Goal: Information Seeking & Learning: Check status

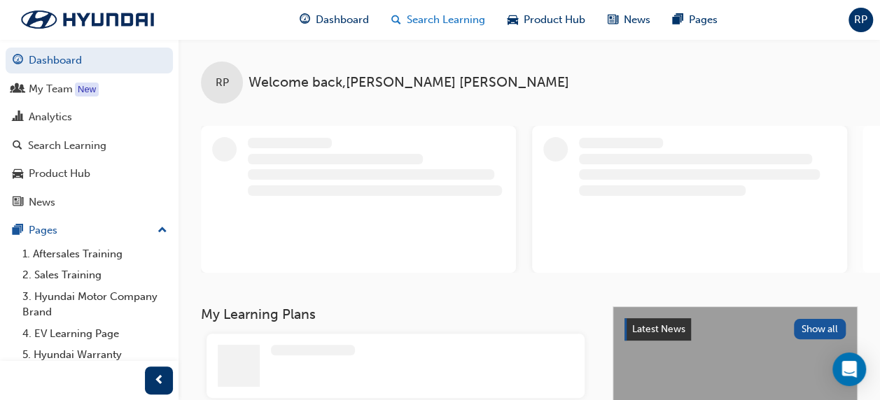
click at [467, 22] on span "Search Learning" at bounding box center [446, 20] width 78 height 16
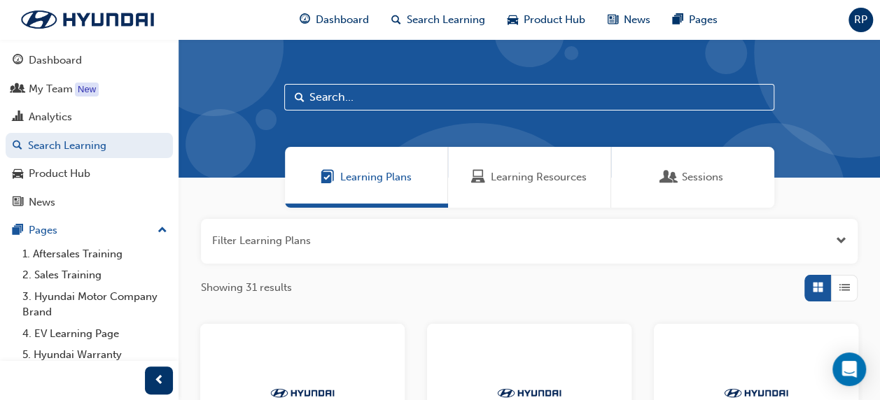
click at [687, 176] on span "Sessions" at bounding box center [702, 177] width 41 height 16
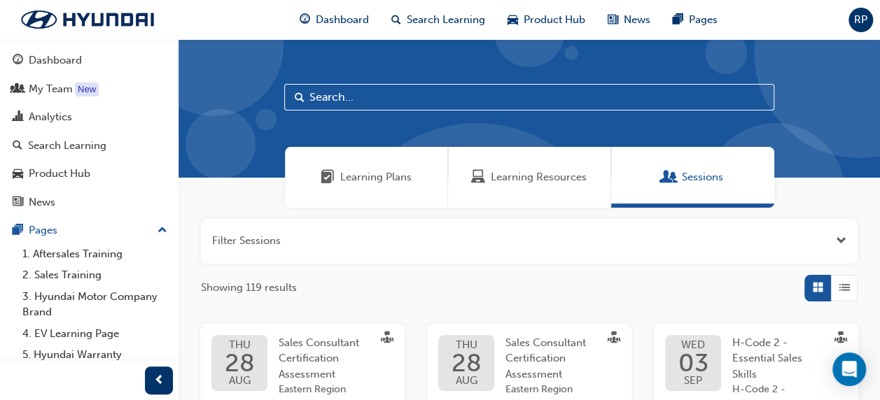
click at [839, 239] on span "Open the filter" at bounding box center [841, 241] width 10 height 16
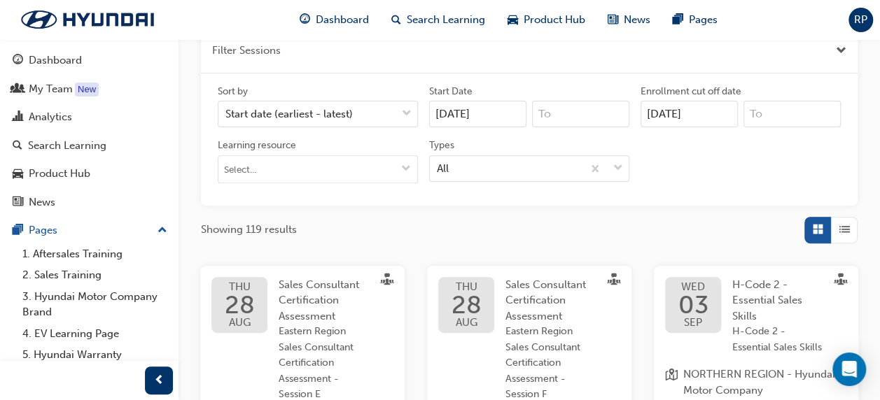
scroll to position [210, 0]
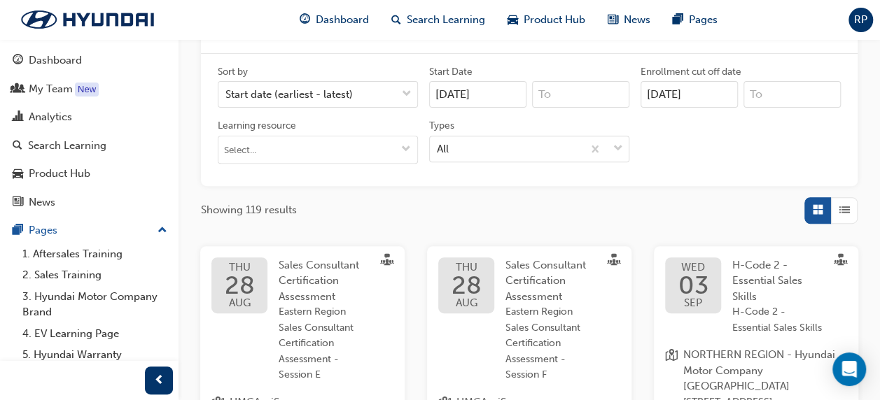
click at [498, 95] on input "28/08/25" at bounding box center [477, 94] width 97 height 27
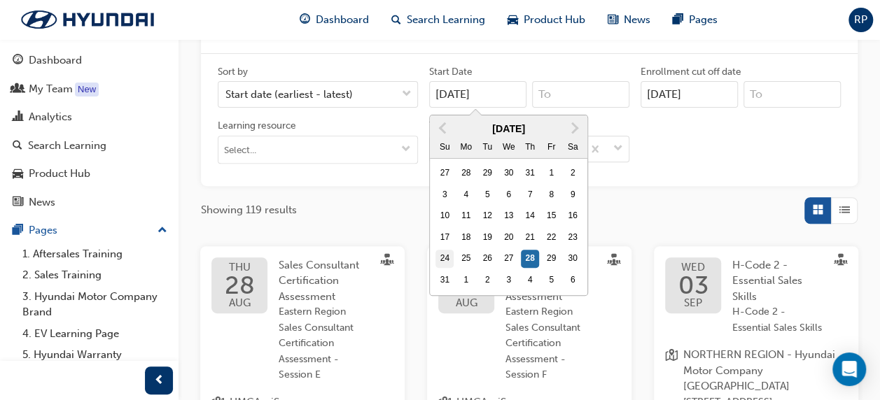
click at [441, 260] on div "24" at bounding box center [444, 259] width 18 height 18
click at [441, 108] on input "28/08/25" at bounding box center [477, 94] width 97 height 27
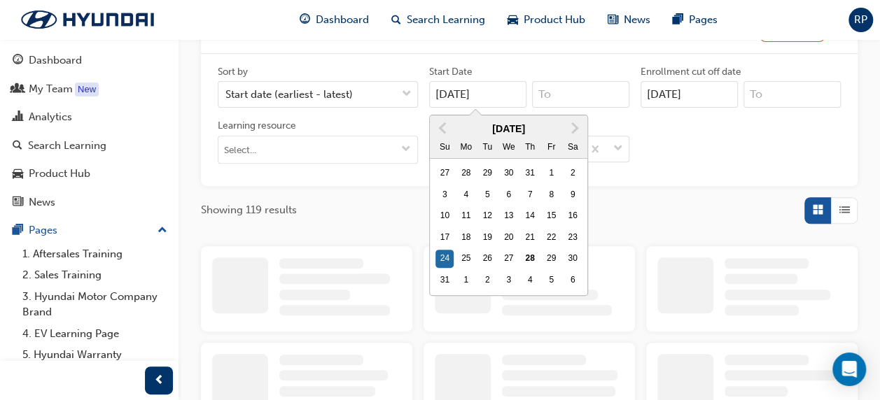
type input "24/08/25"
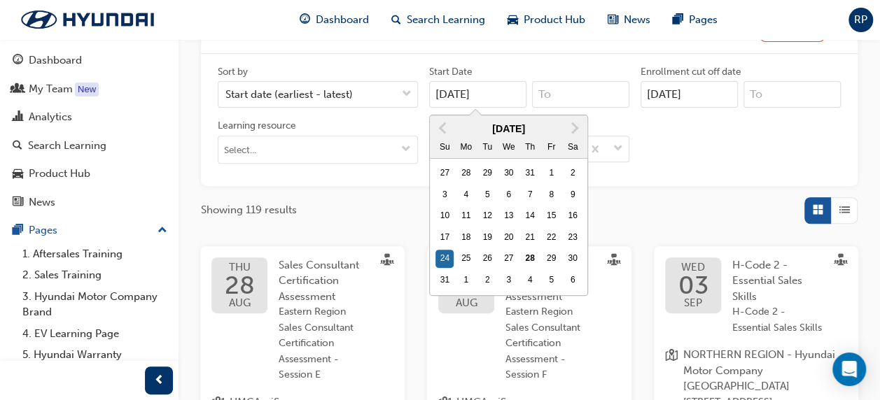
click at [699, 95] on input "28/08/25" at bounding box center [688, 94] width 97 height 27
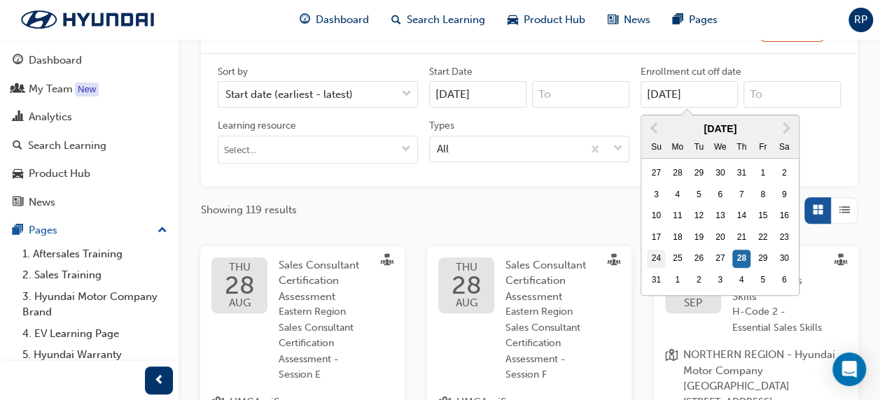
click at [658, 259] on div "24" at bounding box center [656, 259] width 18 height 18
click at [658, 108] on input "28/08/25" at bounding box center [688, 94] width 97 height 27
type input "24/08/25"
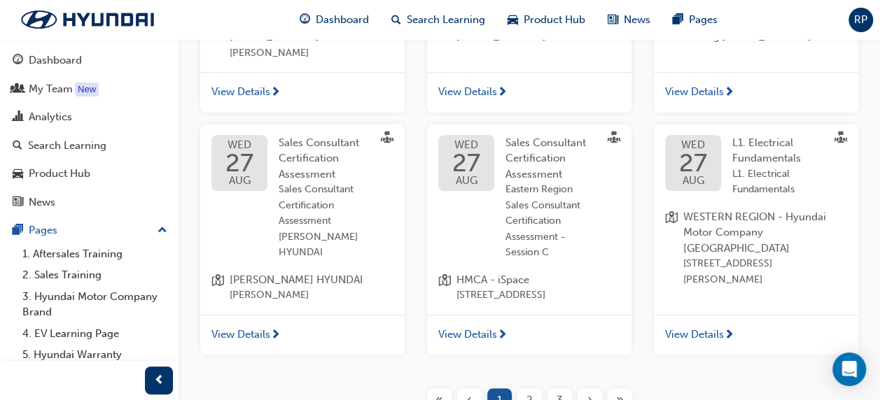
scroll to position [840, 0]
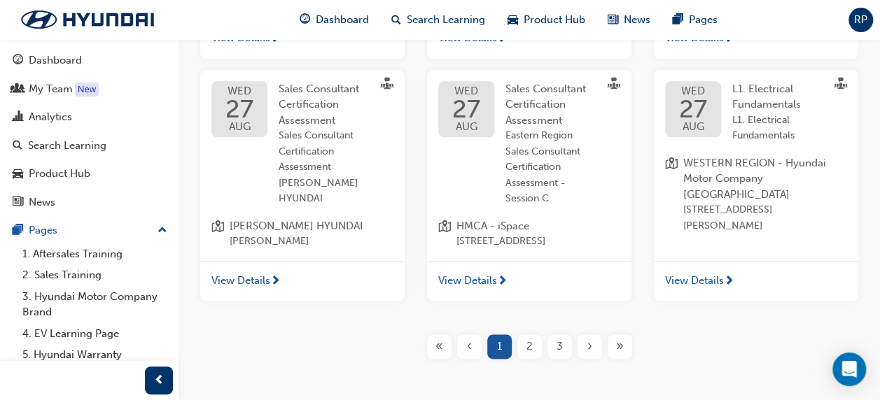
click at [765, 136] on span "L1. Electrical Fundamentals" at bounding box center [778, 128] width 92 height 31
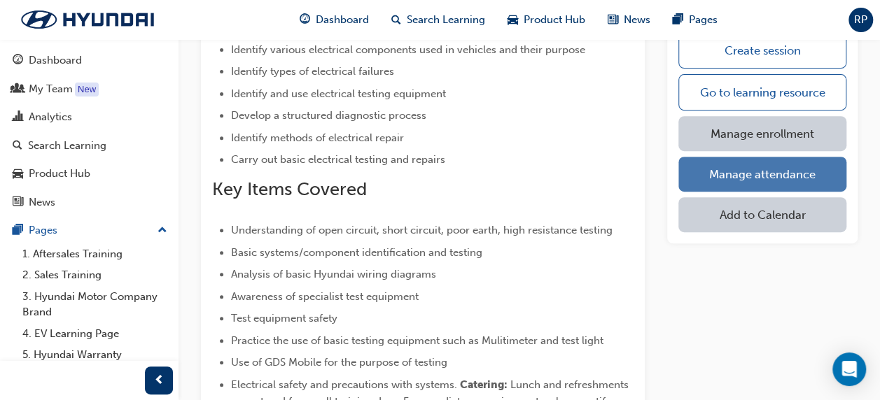
scroll to position [210, 0]
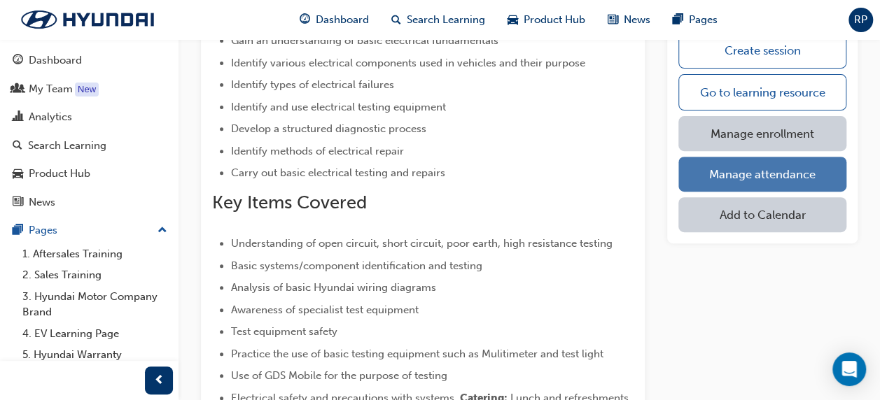
click at [778, 181] on link "Manage attendance" at bounding box center [762, 174] width 168 height 35
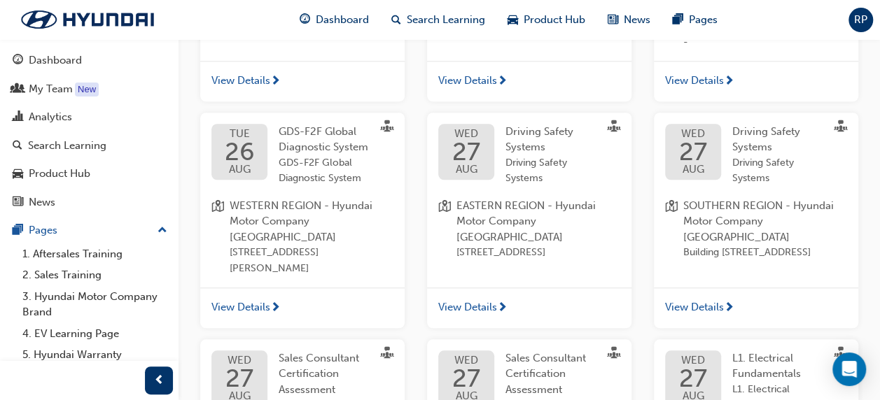
scroll to position [575, 0]
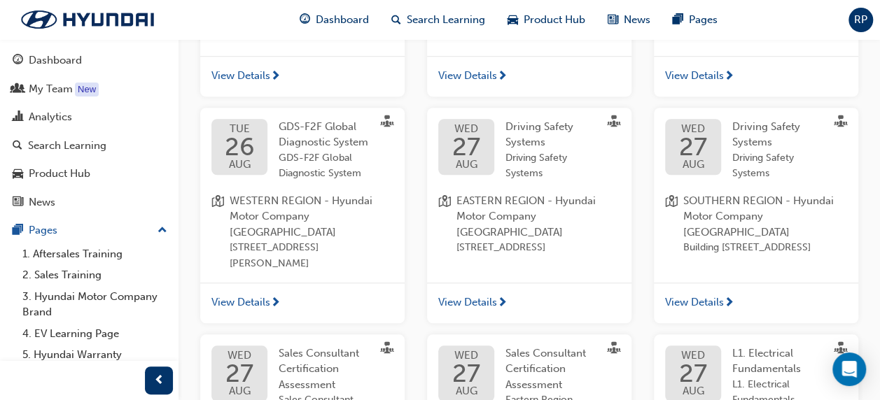
click at [337, 149] on span "GDS-F2F Global Diagnostic System" at bounding box center [324, 134] width 90 height 29
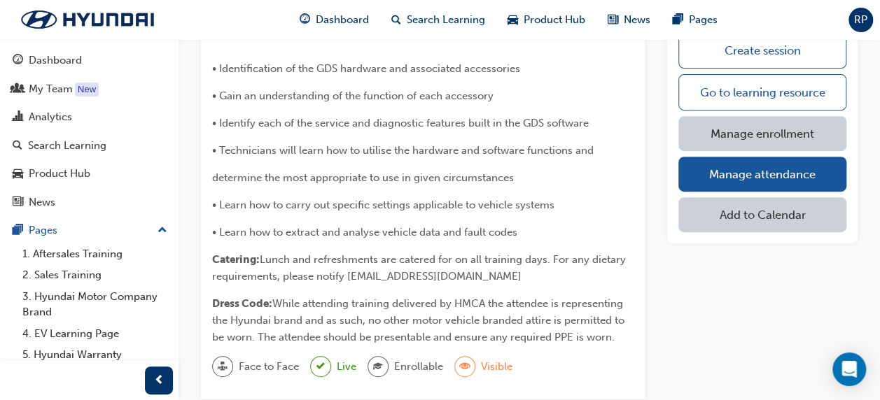
scroll to position [280, 0]
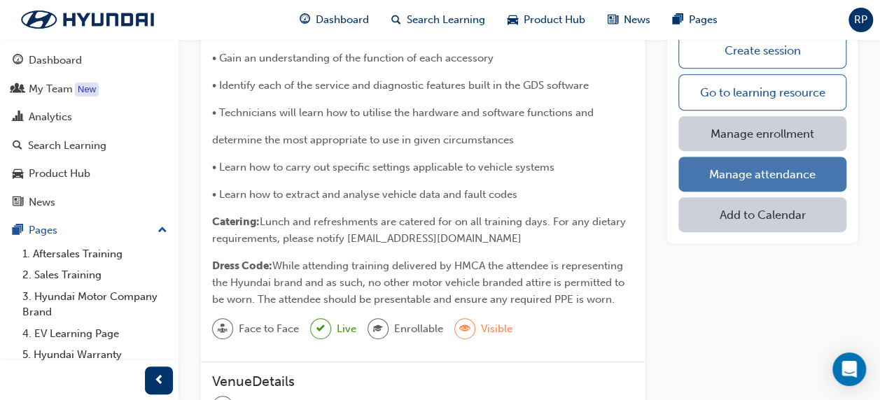
click at [752, 174] on link "Manage attendance" at bounding box center [762, 174] width 168 height 35
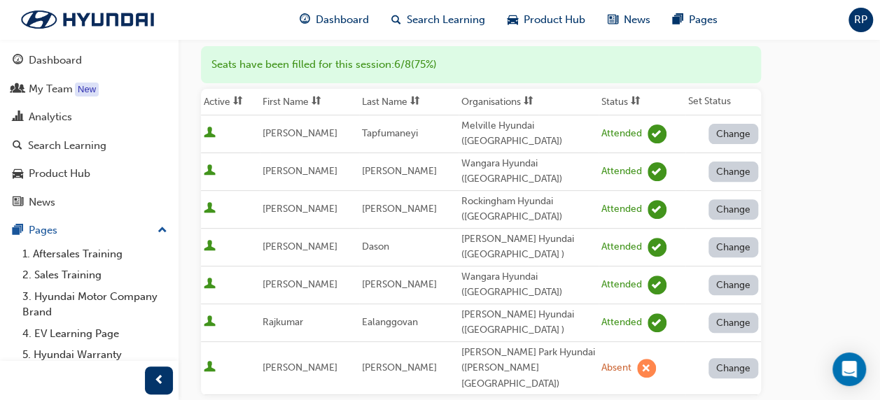
scroll to position [140, 0]
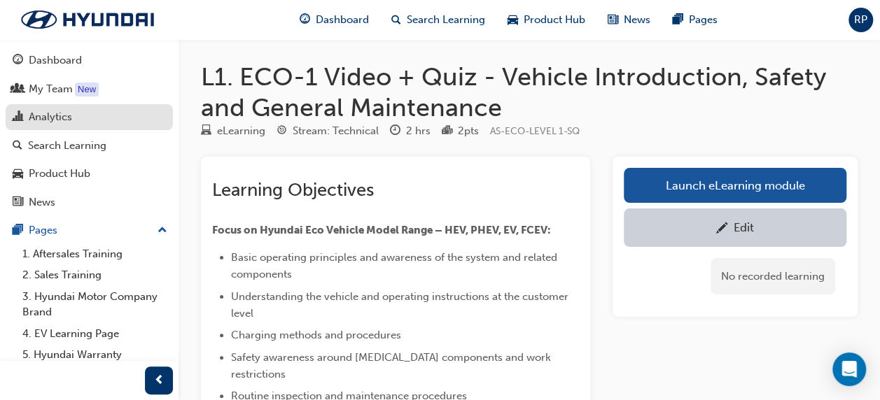
click at [63, 108] on div "Analytics" at bounding box center [89, 116] width 153 height 17
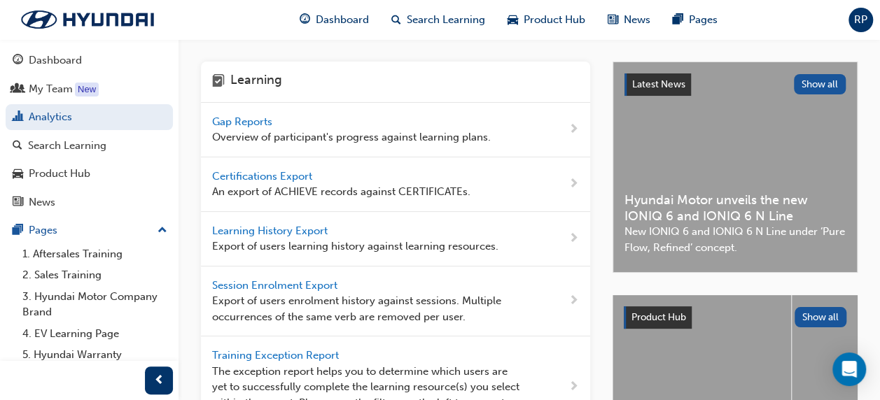
click at [243, 120] on span "Gap Reports" at bounding box center [243, 121] width 63 height 13
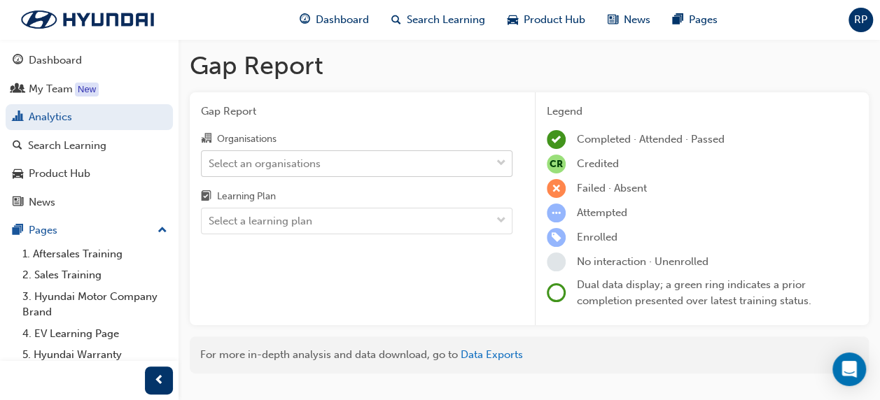
click at [381, 162] on div "Select an organisations" at bounding box center [346, 163] width 289 height 24
click at [210, 162] on input "Organisations Select an organisations" at bounding box center [209, 163] width 1 height 12
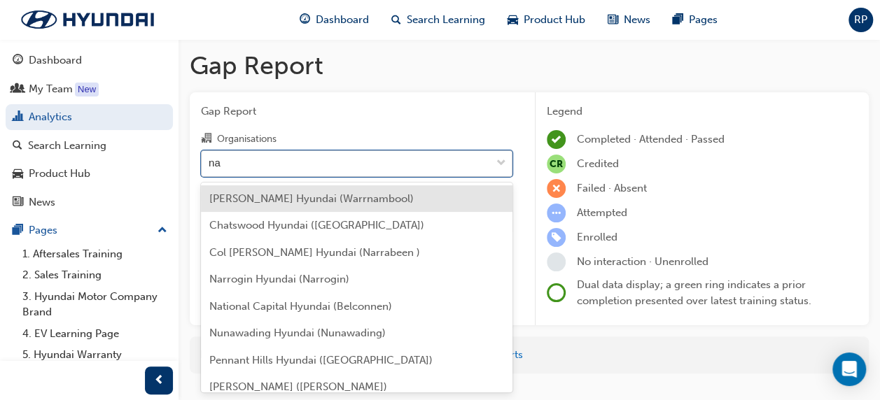
type input "nar"
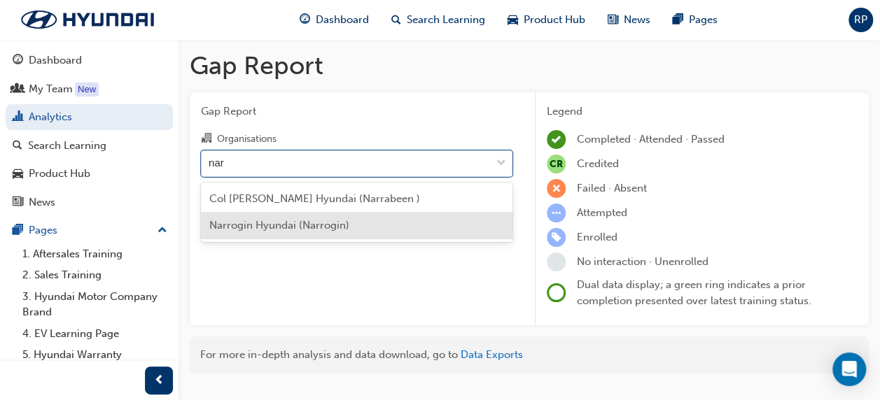
click at [277, 219] on span "Narrogin Hyundai (Narrogin)" at bounding box center [279, 225] width 140 height 13
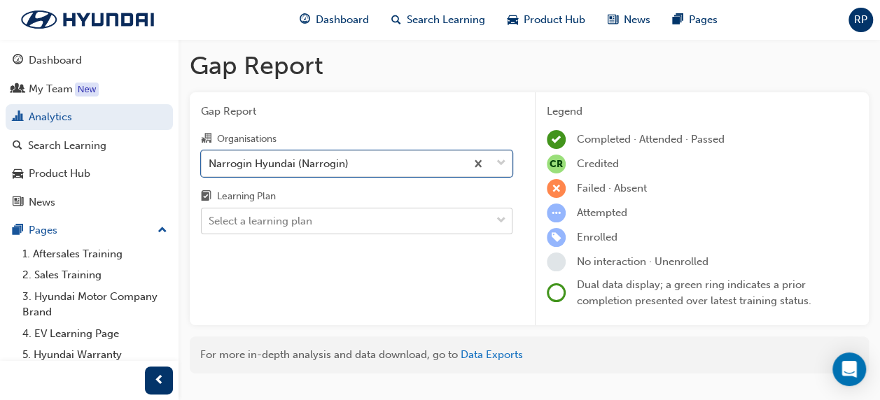
click at [284, 223] on body "Your version of Internet Explorer is outdated and not supported. Please upgrade…" at bounding box center [440, 200] width 880 height 400
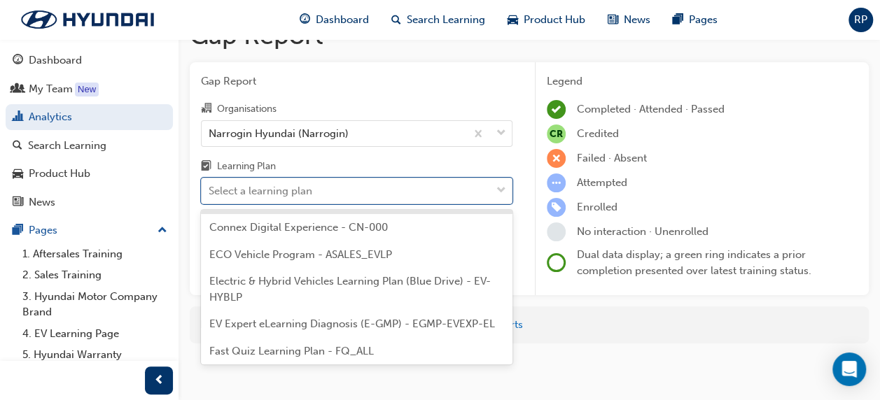
scroll to position [140, 0]
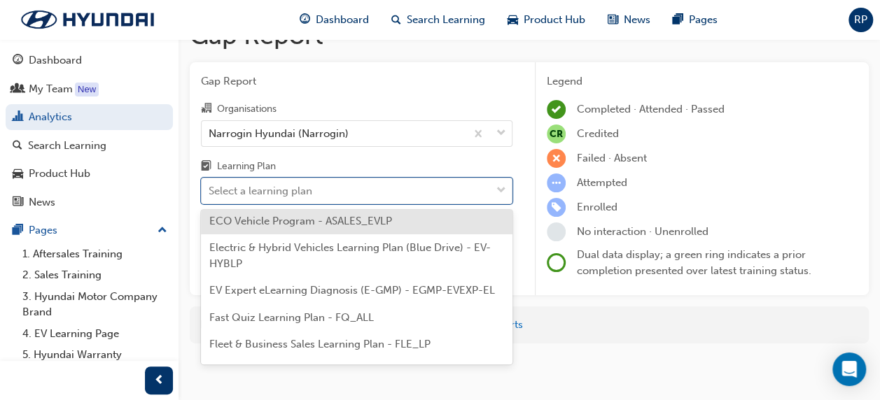
click at [321, 223] on span "ECO Vehicle Program - ASALES_EVLP" at bounding box center [300, 221] width 183 height 13
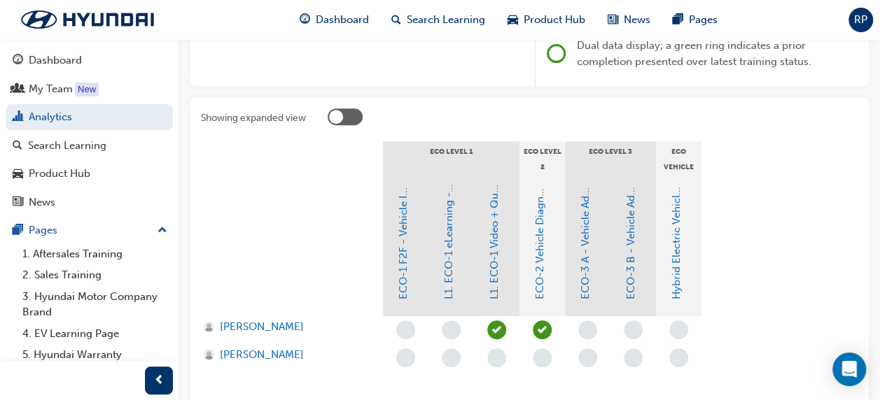
scroll to position [240, 0]
